Goal: Find specific page/section: Find specific page/section

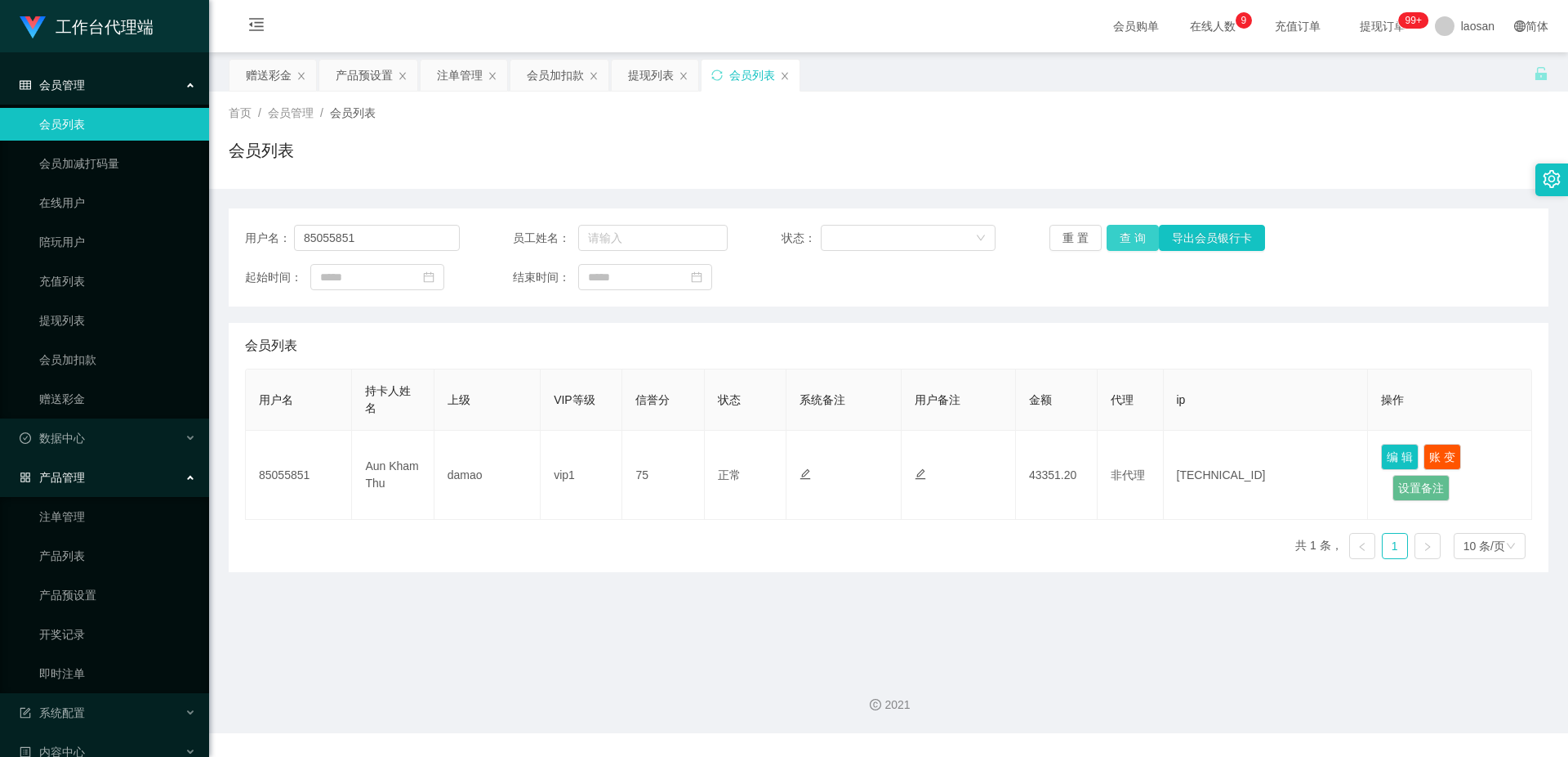
click at [1128, 235] on button "查 询" at bounding box center [1132, 238] width 52 height 26
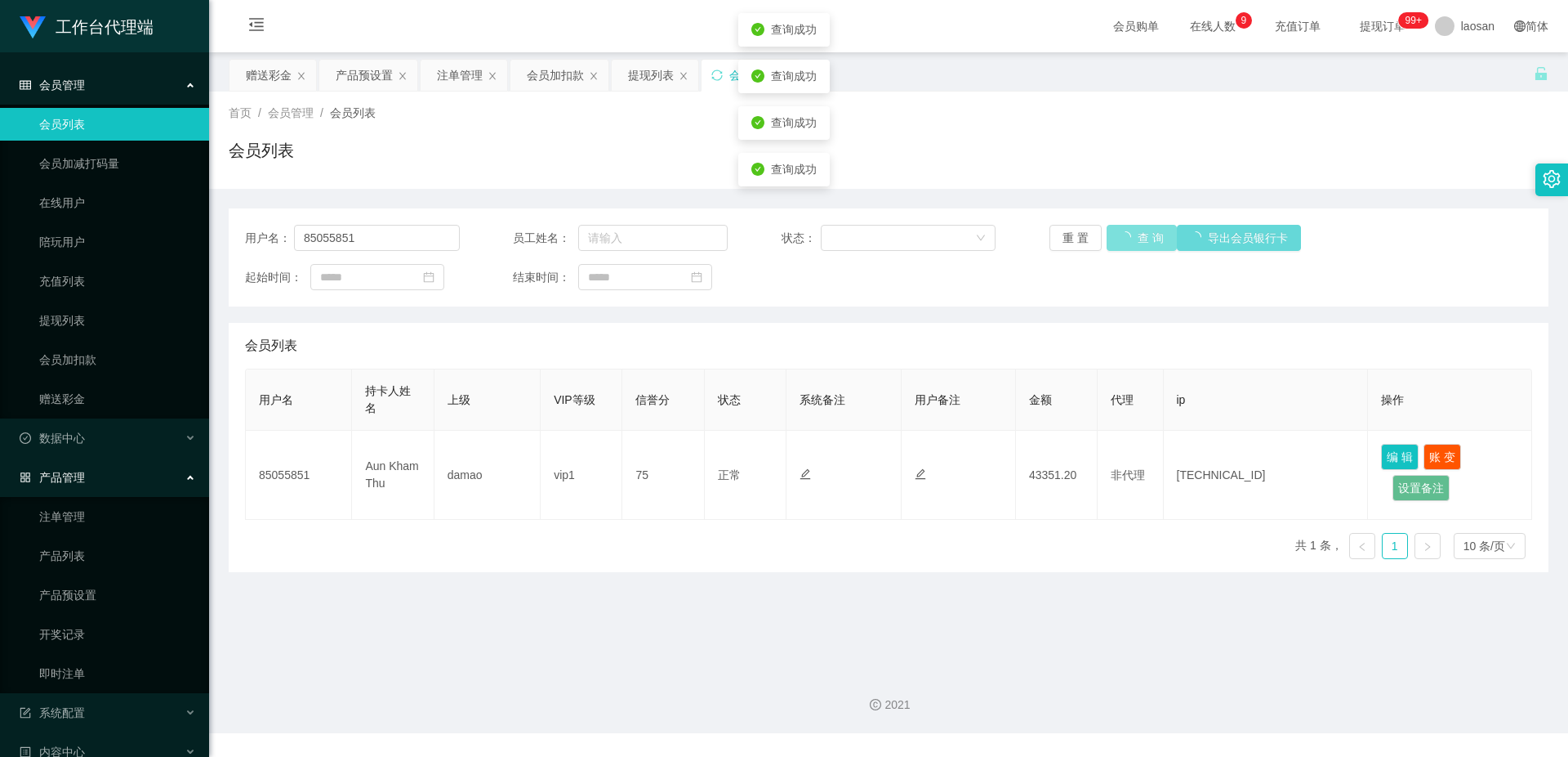
click at [1128, 235] on button "查 询" at bounding box center [1141, 238] width 70 height 26
click at [1128, 235] on button "查 询" at bounding box center [1132, 238] width 52 height 26
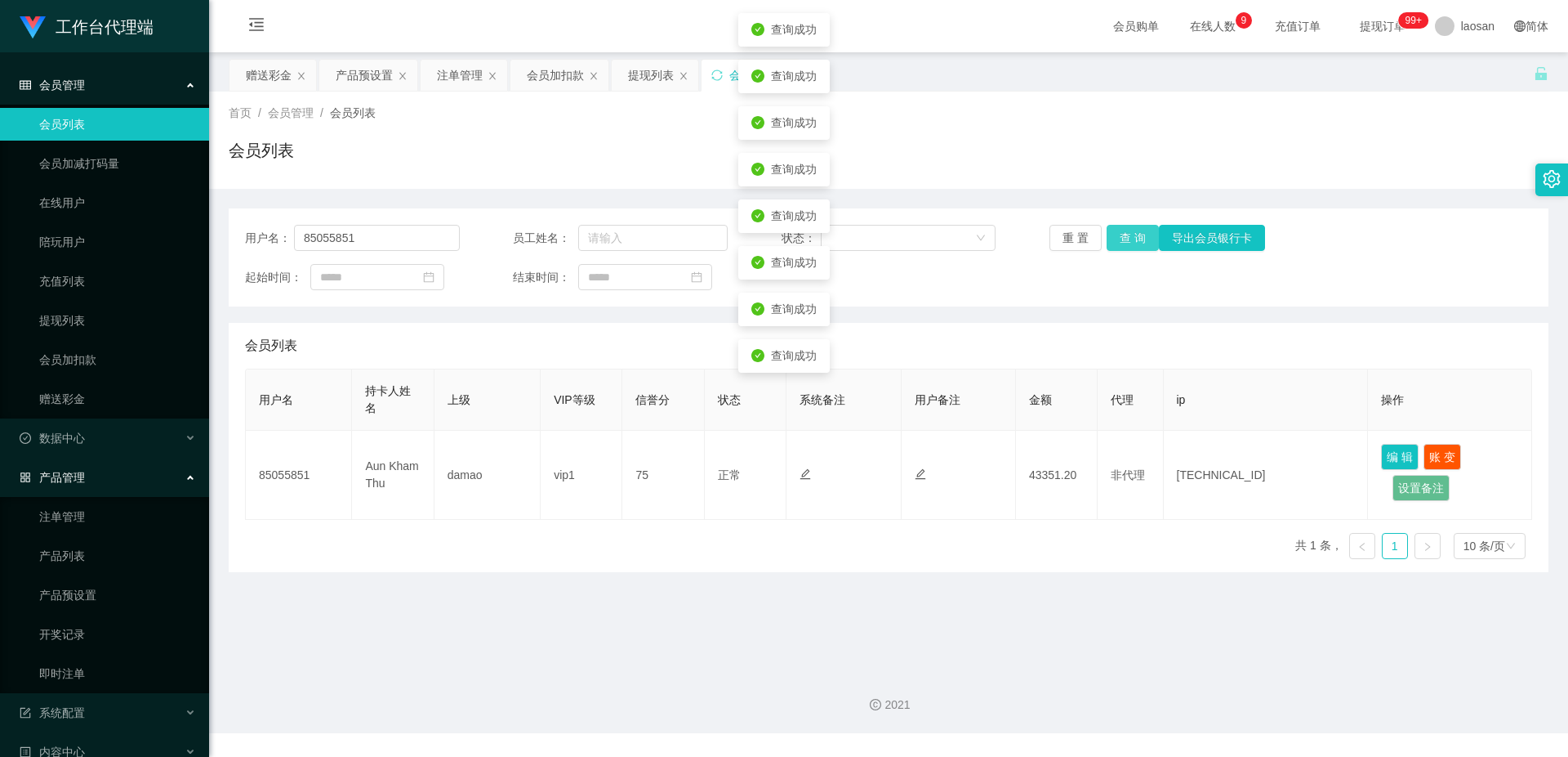
click at [1128, 235] on button "查 询" at bounding box center [1132, 238] width 52 height 26
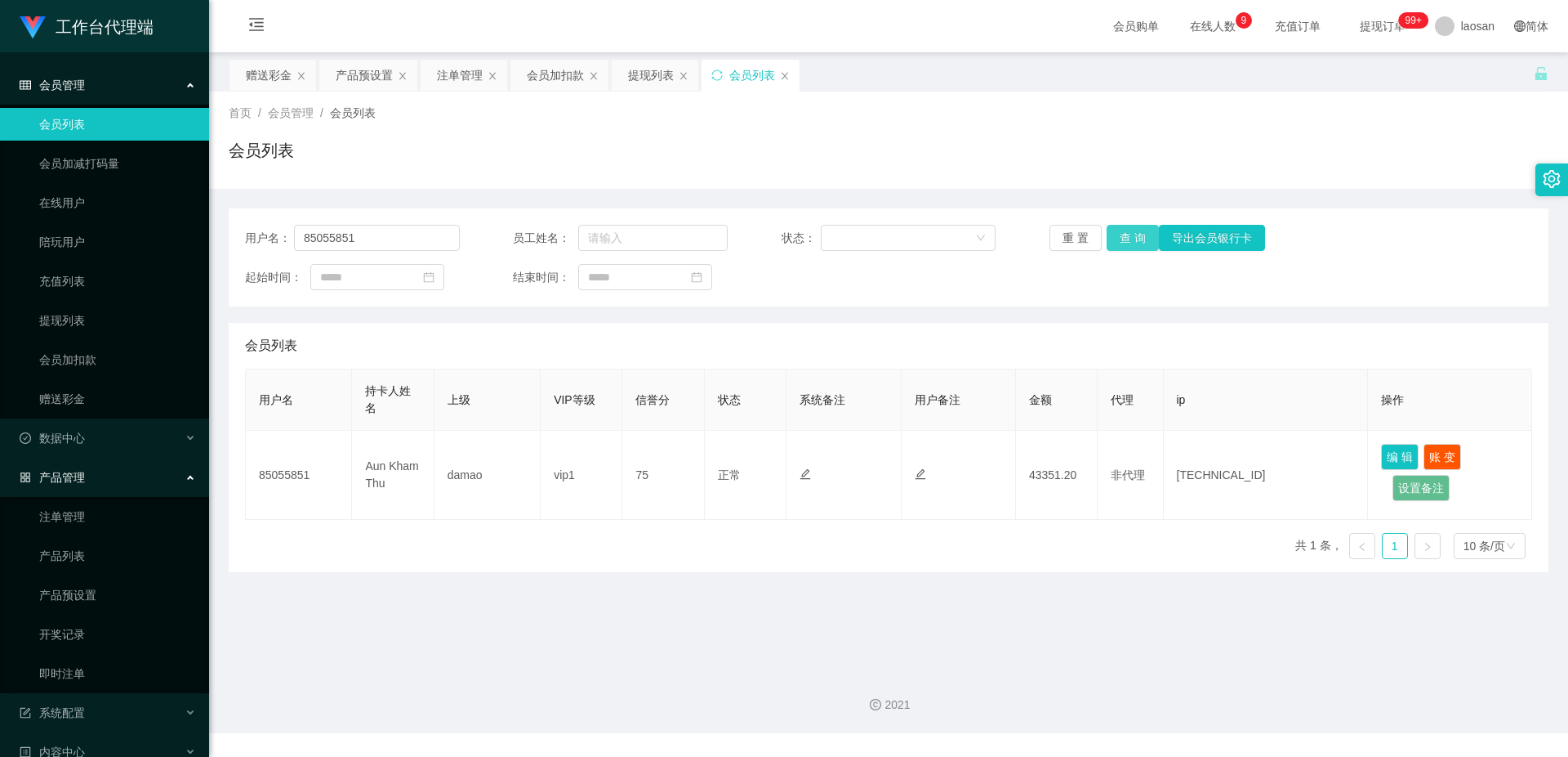
click at [1127, 241] on button "查 询" at bounding box center [1132, 238] width 52 height 26
click at [80, 323] on link "提现列表" at bounding box center [118, 320] width 157 height 33
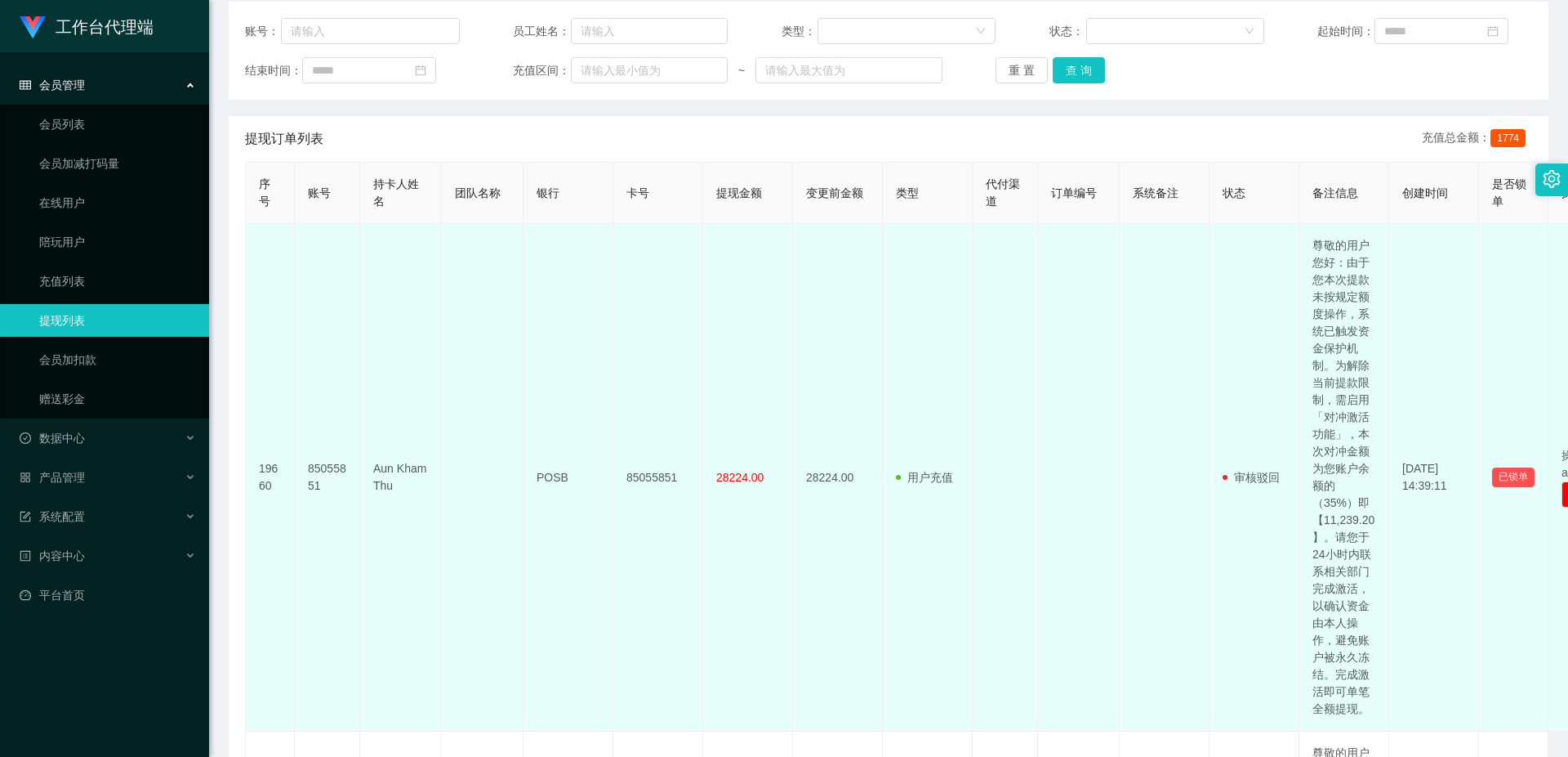
scroll to position [82, 0]
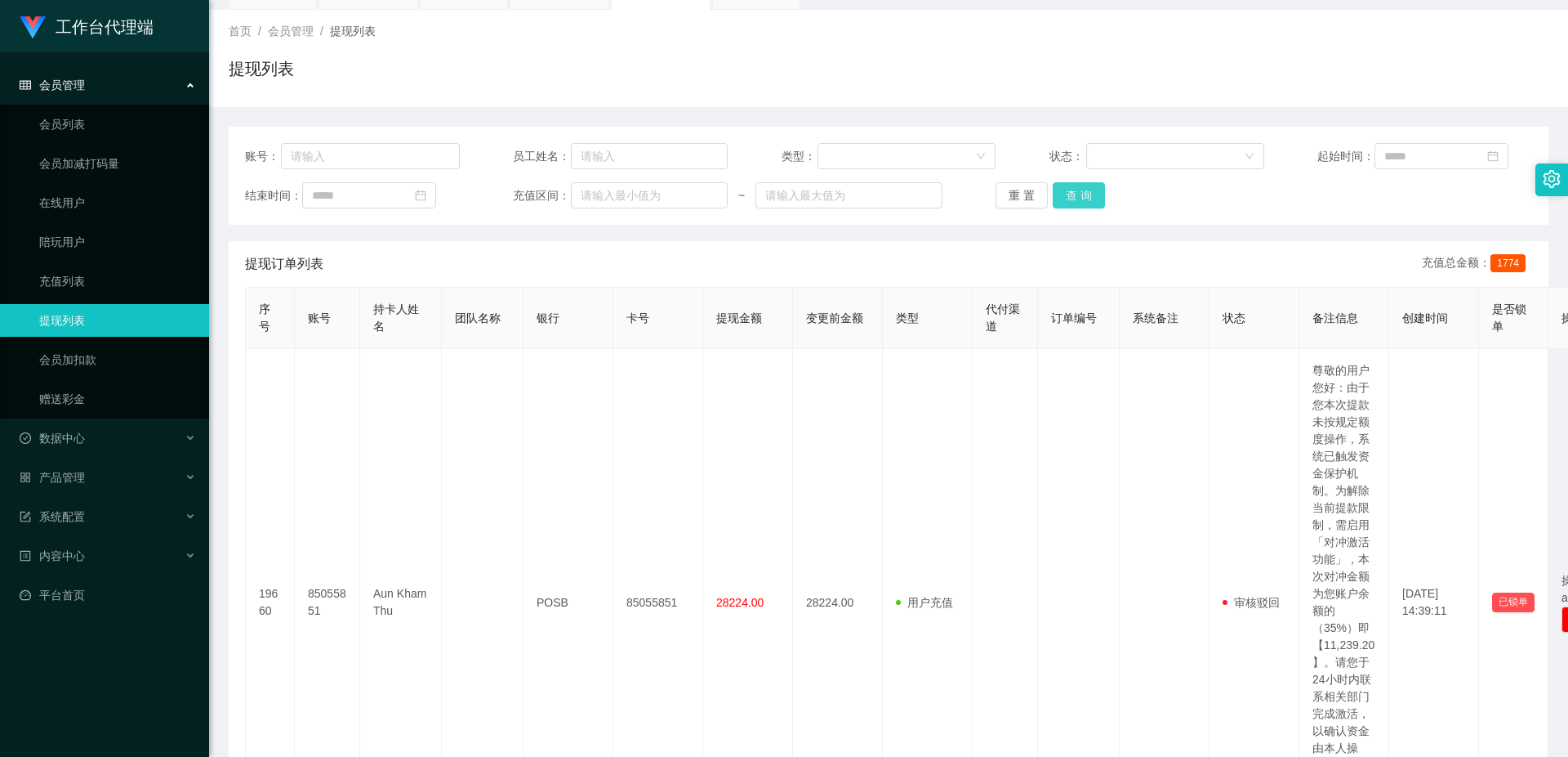
click at [1072, 198] on button "查 询" at bounding box center [1079, 195] width 52 height 26
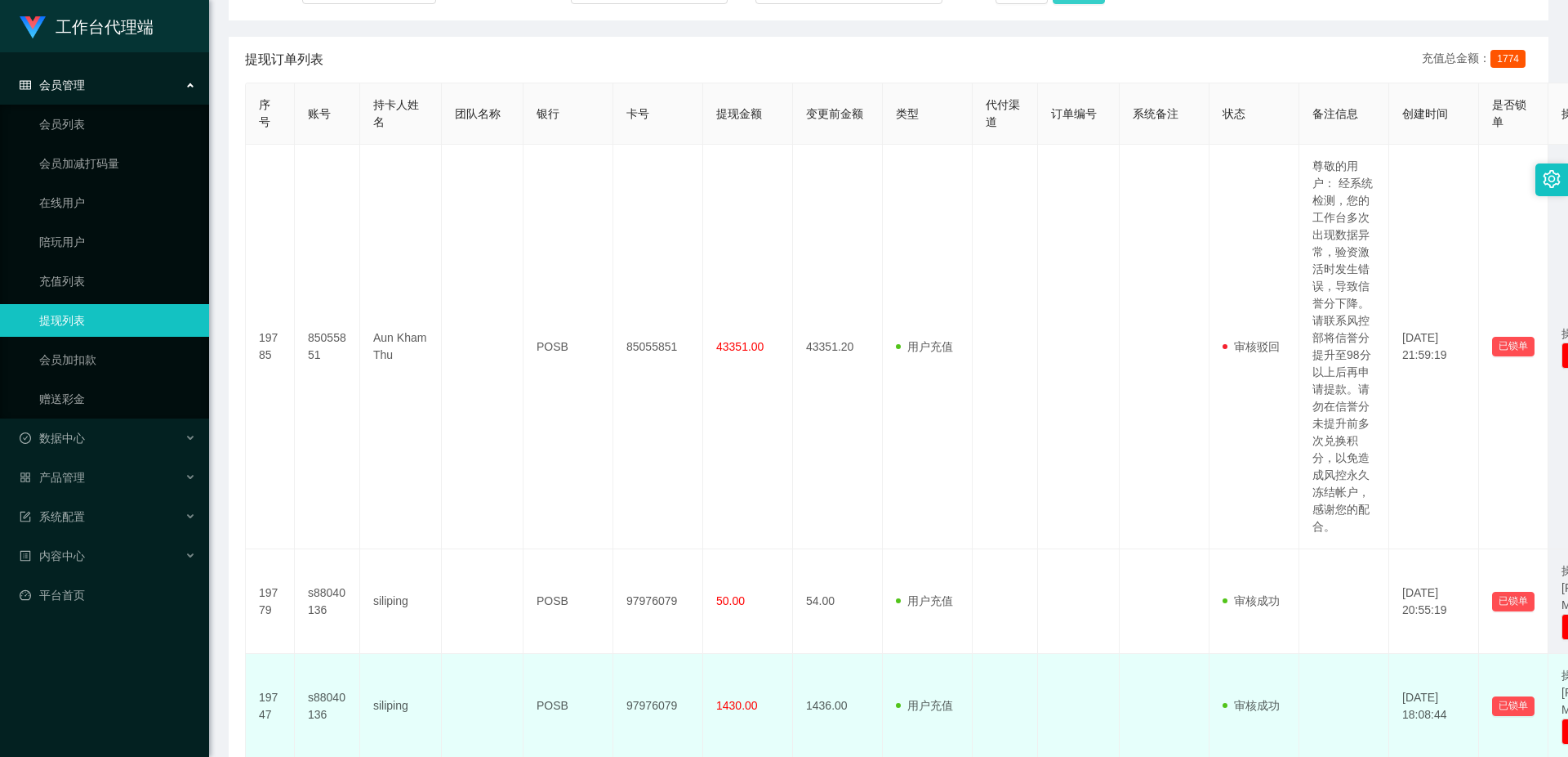
scroll to position [0, 0]
